Goal: Use online tool/utility

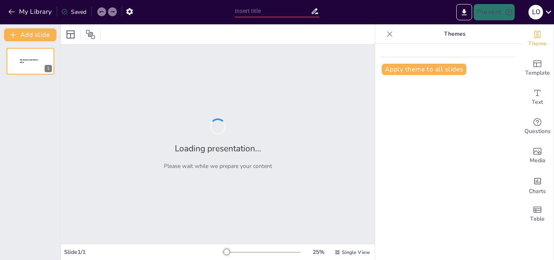
type input "Основи реклами: Види та цілі"
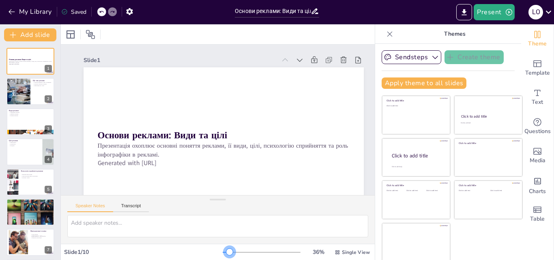
drag, startPoint x: 223, startPoint y: 253, endPoint x: 218, endPoint y: 252, distance: 4.9
click at [226, 252] on div at bounding box center [229, 252] width 6 height 6
click at [26, 90] on div at bounding box center [18, 92] width 46 height 28
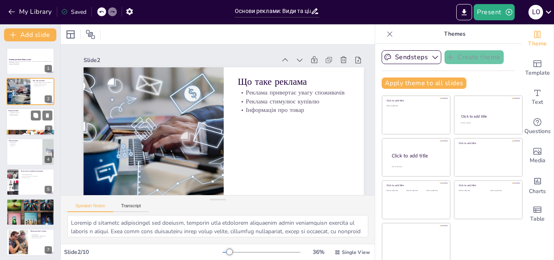
click at [26, 120] on div at bounding box center [30, 122] width 49 height 28
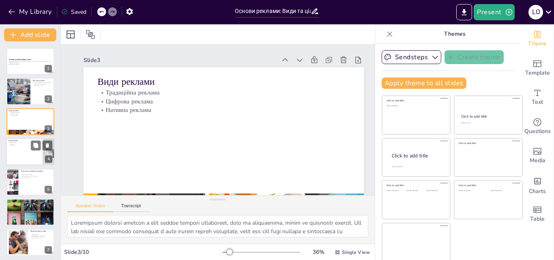
click at [19, 151] on div at bounding box center [30, 152] width 49 height 28
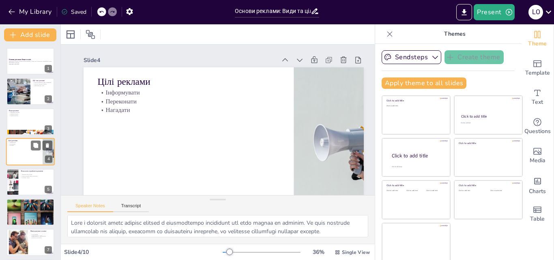
scroll to position [1, 0]
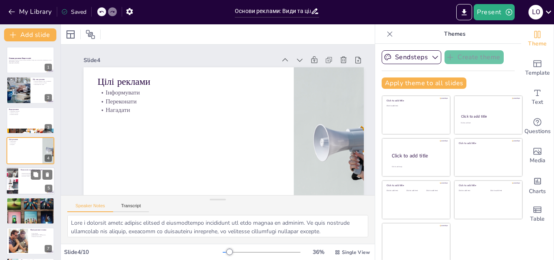
click at [17, 183] on div at bounding box center [12, 181] width 30 height 28
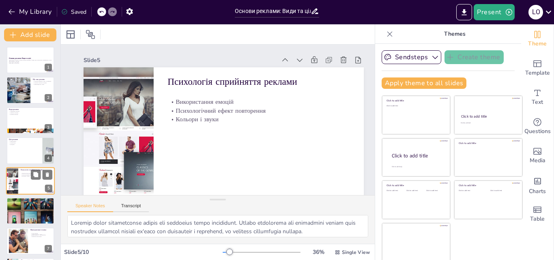
scroll to position [31, 0]
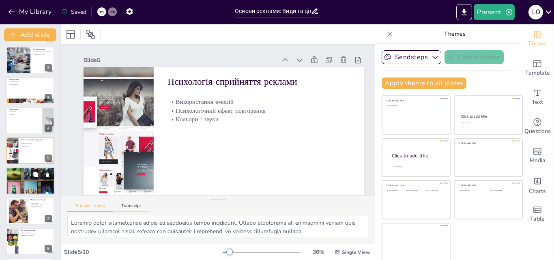
click at [21, 178] on div at bounding box center [30, 181] width 49 height 49
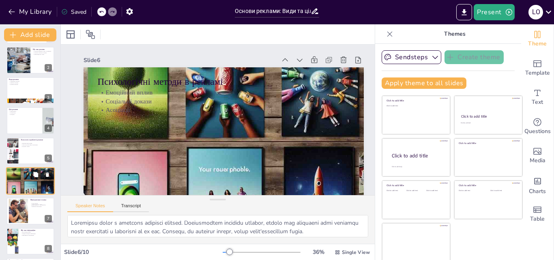
scroll to position [62, 0]
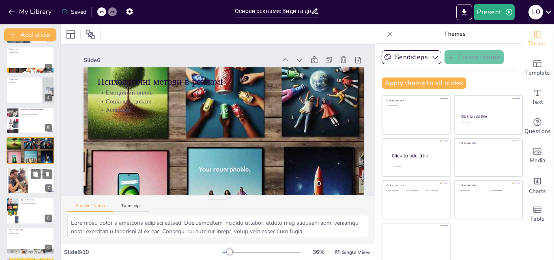
click at [28, 167] on div "Маніпулятивні техніки Страх втрати Ілюзія вибору Обмежені пропозиції" at bounding box center [30, 167] width 49 height 0
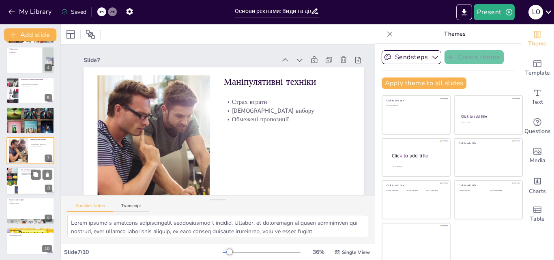
scroll to position [93, 0]
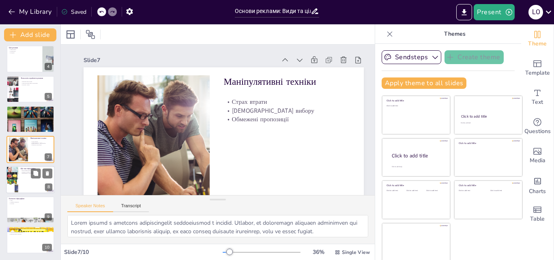
click at [28, 176] on div at bounding box center [30, 180] width 49 height 28
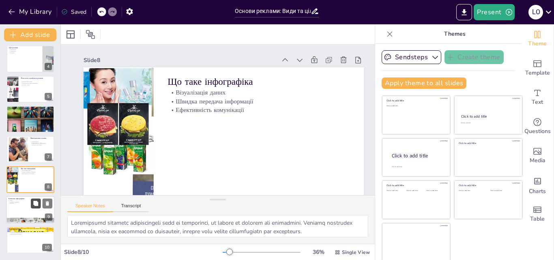
click at [32, 205] on button at bounding box center [36, 203] width 10 height 10
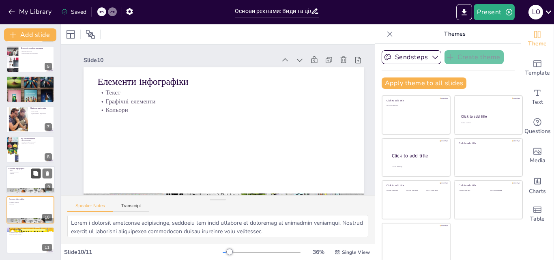
scroll to position [26, 0]
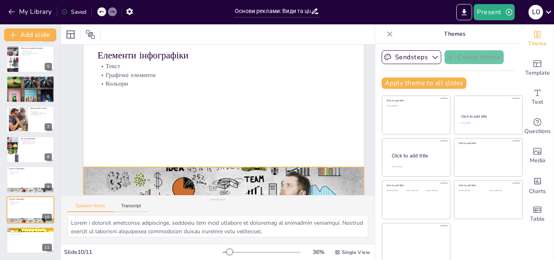
click at [121, 177] on div at bounding box center [204, 181] width 332 height 289
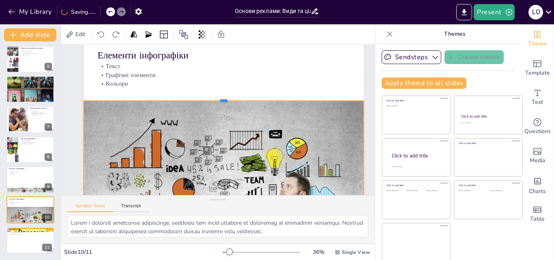
drag, startPoint x: 223, startPoint y: 166, endPoint x: 220, endPoint y: 99, distance: 67.4
click at [220, 99] on div at bounding box center [230, 100] width 269 height 93
click at [28, 181] on div at bounding box center [30, 180] width 49 height 28
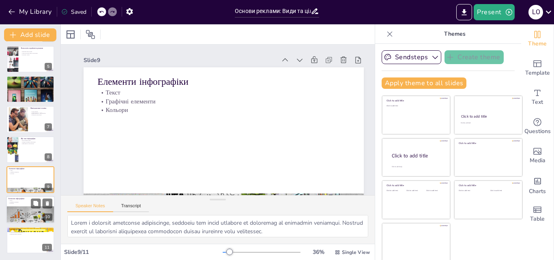
click at [31, 209] on div at bounding box center [30, 220] width 49 height 37
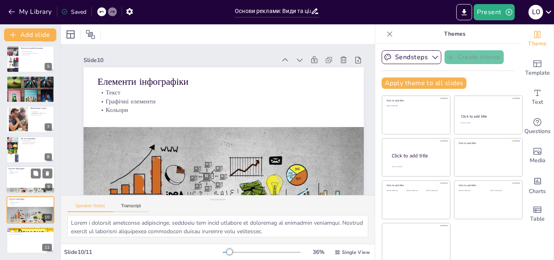
click at [22, 179] on div at bounding box center [30, 180] width 49 height 28
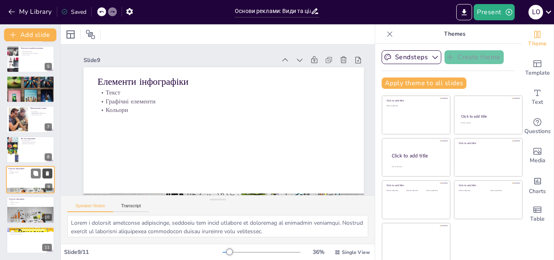
click at [47, 173] on icon at bounding box center [47, 173] width 3 height 4
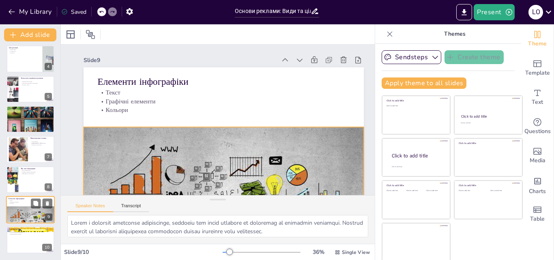
click at [28, 208] on div at bounding box center [30, 220] width 49 height 37
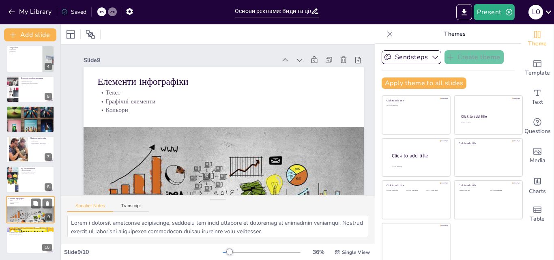
scroll to position [26, 0]
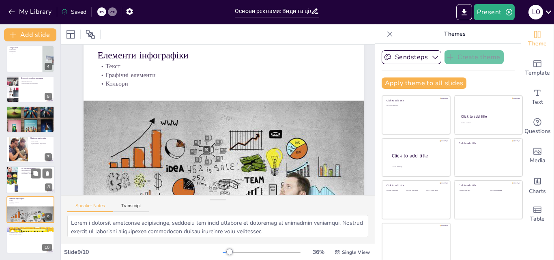
click at [22, 183] on div at bounding box center [30, 180] width 49 height 28
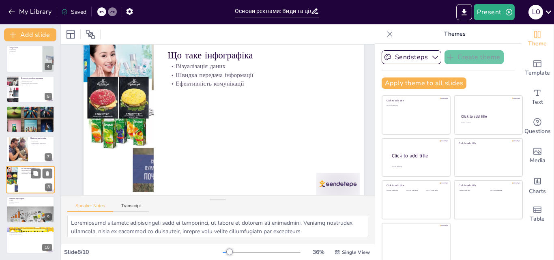
scroll to position [0, 0]
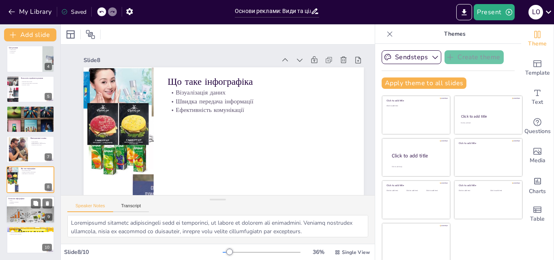
click at [26, 203] on p "Кольори" at bounding box center [31, 204] width 44 height 2
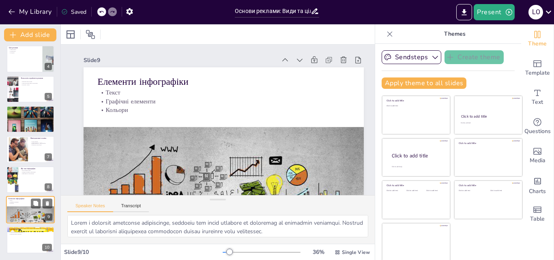
scroll to position [2, 0]
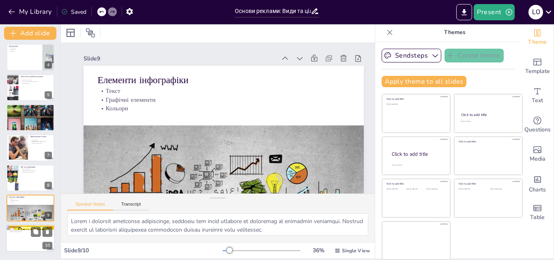
click at [25, 235] on div at bounding box center [30, 239] width 49 height 28
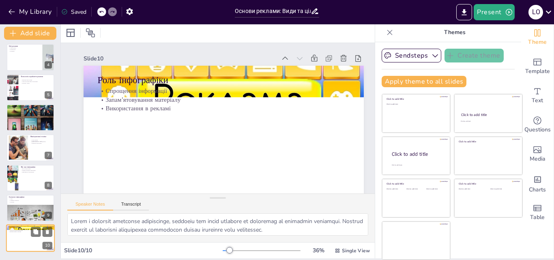
type textarea "Loremipsumd sitamet consect adipiscing, elitsed do eiusm temporinc utl etdolore…"
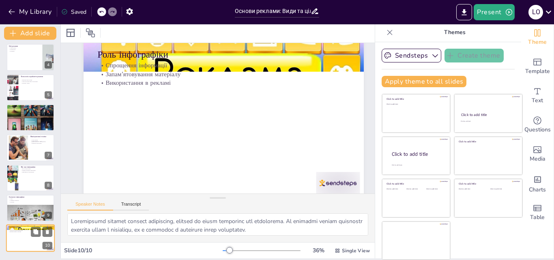
scroll to position [26, 0]
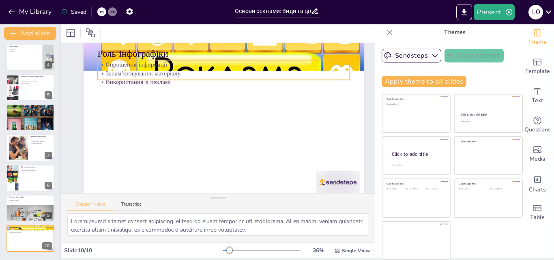
click at [114, 65] on p "Спрощення інформації" at bounding box center [224, 64] width 252 height 9
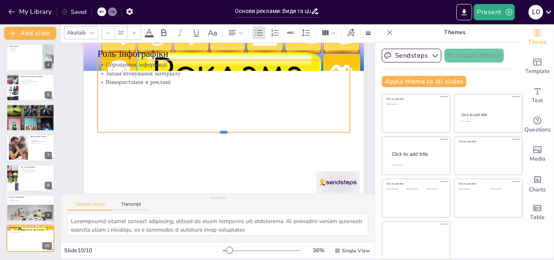
drag, startPoint x: 224, startPoint y: 80, endPoint x: 221, endPoint y: 134, distance: 53.2
click at [221, 133] on div at bounding box center [220, 136] width 248 height 59
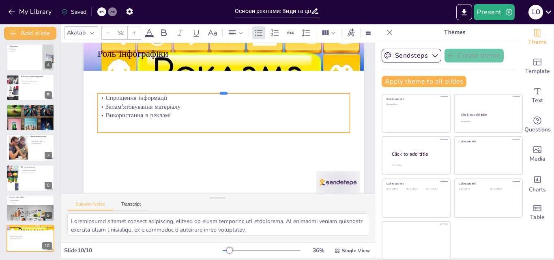
drag, startPoint x: 223, startPoint y: 60, endPoint x: 217, endPoint y: 93, distance: 33.8
click at [217, 93] on div at bounding box center [224, 90] width 252 height 6
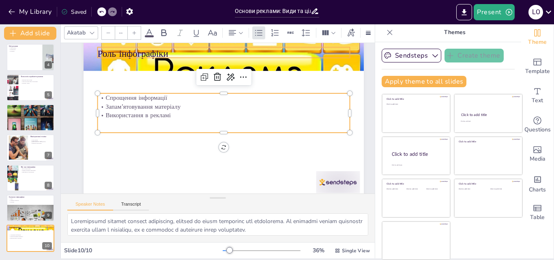
type input "48"
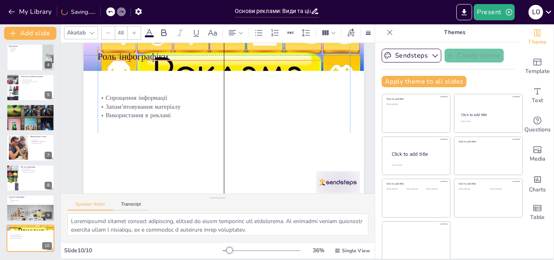
click at [151, 52] on p "Роль інфографіки" at bounding box center [230, 57] width 252 height 39
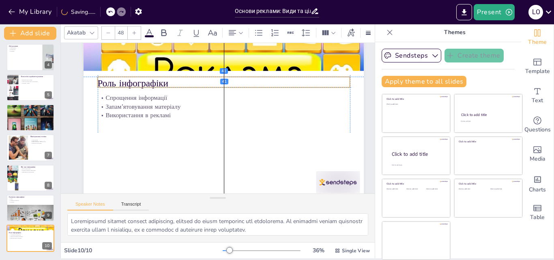
drag, startPoint x: 267, startPoint y: 54, endPoint x: 267, endPoint y: 80, distance: 26.0
click at [268, 79] on p "Роль інфографіки" at bounding box center [234, 87] width 244 height 90
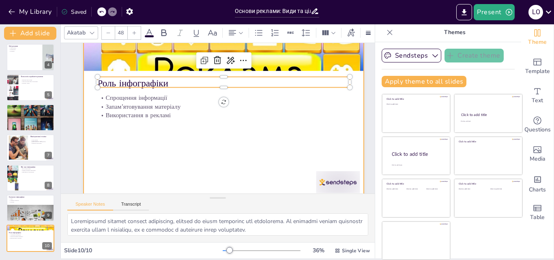
click at [246, 157] on div at bounding box center [223, 119] width 295 height 186
